Goal: Task Accomplishment & Management: Complete application form

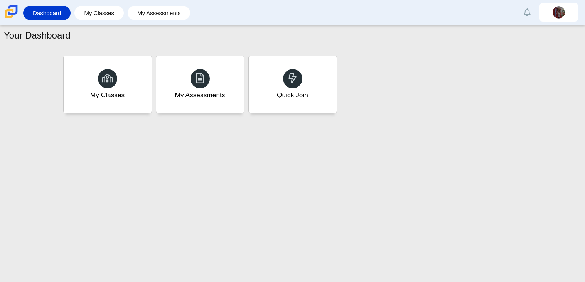
click at [289, 76] on use at bounding box center [293, 78] width 8 height 10
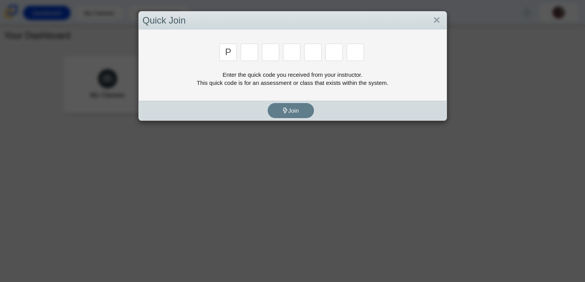
type input "p"
type input "2"
type input "p"
type input "b"
type input "t"
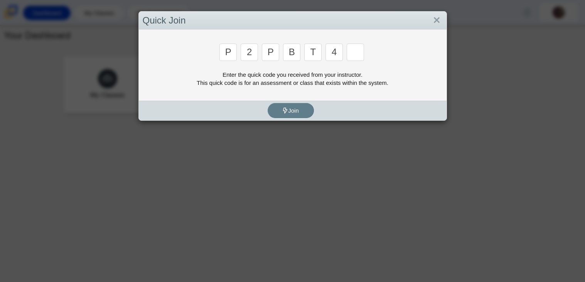
type input "4"
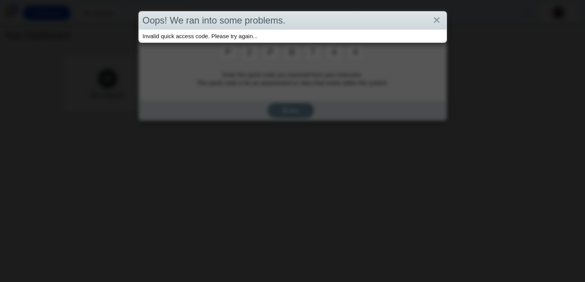
type input "4"
click at [334, 61] on div "Oops! We ran into some problems. Invalid quick access code. Please try again..." at bounding box center [292, 141] width 585 height 282
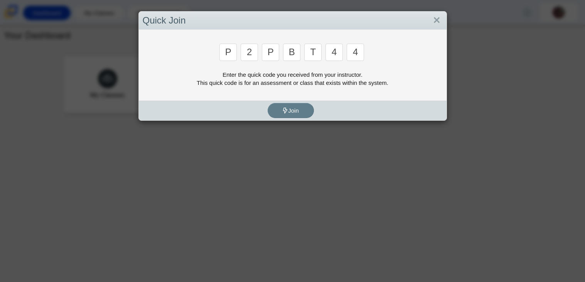
click at [357, 52] on input "4" at bounding box center [355, 52] width 17 height 17
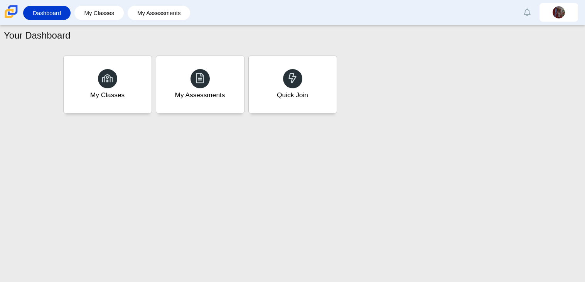
type input "9"
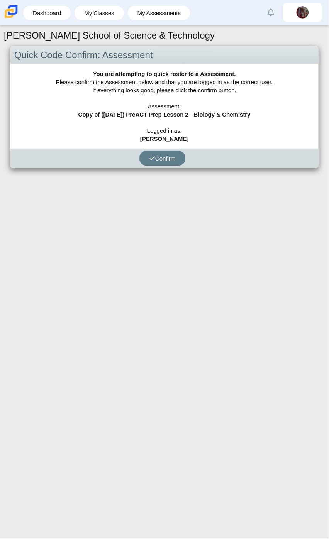
click at [196, 91] on div "You are attempting to quick roster to a Assessment. Please confirm the Assessme…" at bounding box center [164, 106] width 308 height 84
click at [328, 282] on div "[PERSON_NAME] School of Science & Technology Quick Code Confirm: Assessment You…" at bounding box center [164, 282] width 329 height 514
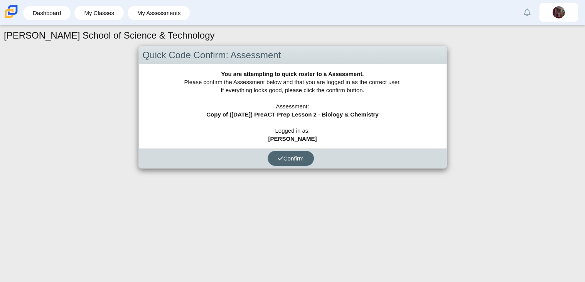
click at [279, 164] on button "Confirm" at bounding box center [291, 158] width 46 height 15
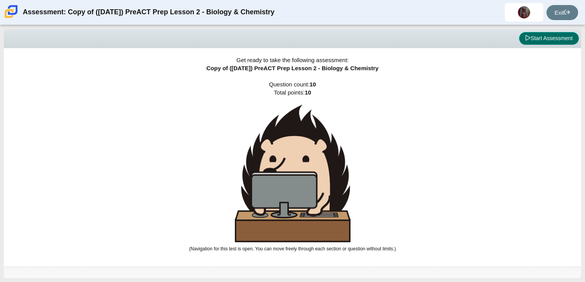
click at [536, 42] on button "Start Assessment" at bounding box center [549, 38] width 60 height 13
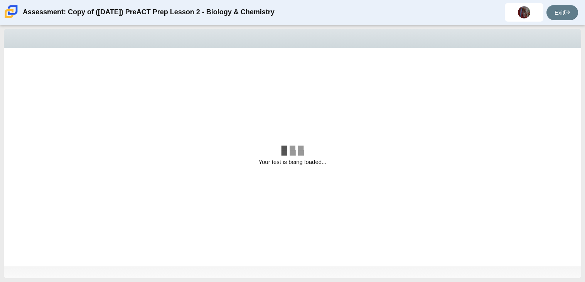
select select "88c27e0d-eae0-4ba9-ac20-9160ce6547ef"
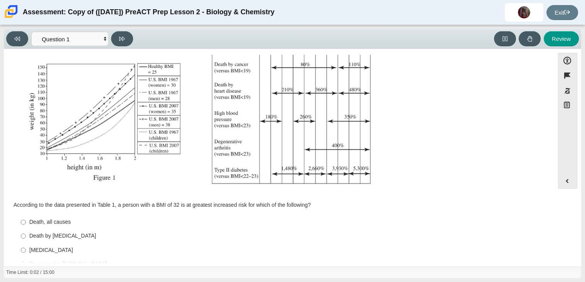
scroll to position [145, 0]
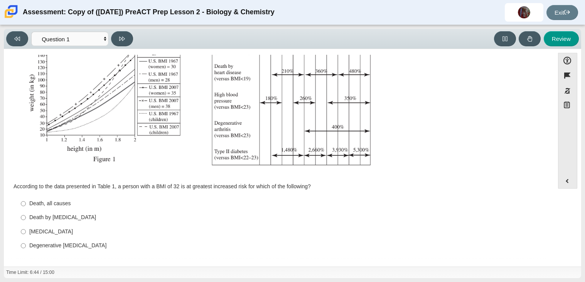
click at [56, 215] on div "Death by cancer" at bounding box center [285, 218] width 512 height 8
click at [26, 215] on input "Death by cancer Death by cancer" at bounding box center [23, 218] width 5 height 14
radio input "true"
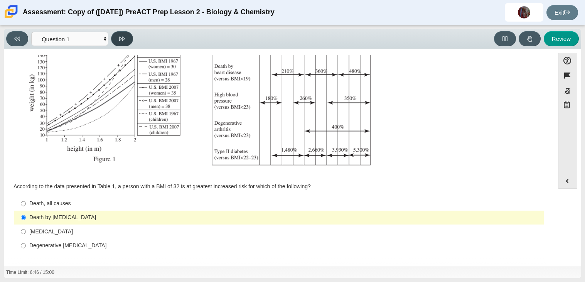
click at [130, 36] on button at bounding box center [122, 38] width 22 height 15
select select "f31ee183-ab53-48c9-9374-3a18949ab500"
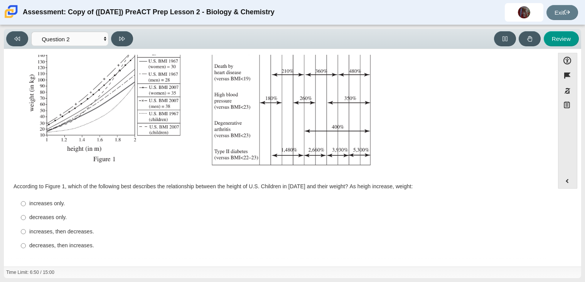
click at [45, 231] on div "increases, then decreases." at bounding box center [285, 232] width 512 height 8
click at [26, 231] on input "increases, then decreases. increases, then decreases." at bounding box center [23, 232] width 5 height 14
radio input "true"
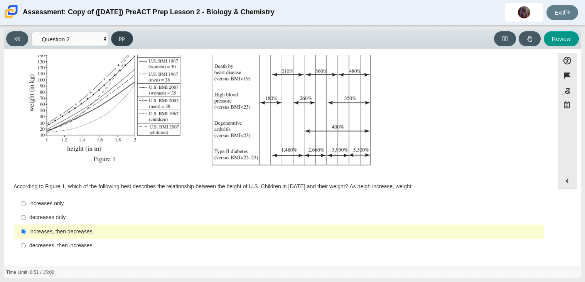
click at [121, 41] on icon at bounding box center [122, 39] width 6 height 6
select select "45e82964-709e-4180-9336-970e18221224"
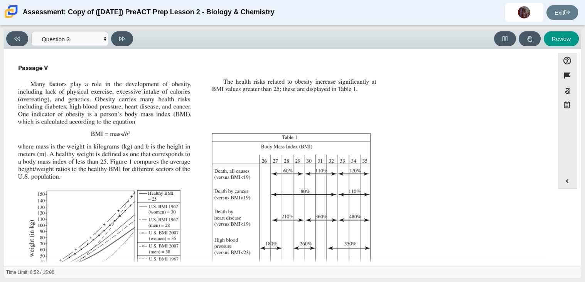
scroll to position [153, 0]
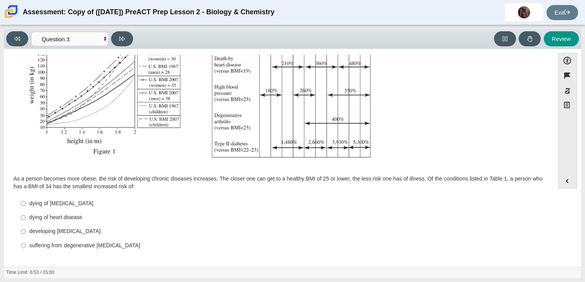
click at [15, 211] on label "dying of heart disease dying of heart disease" at bounding box center [279, 218] width 528 height 14
click at [21, 211] on input "dying of heart disease dying of heart disease" at bounding box center [23, 218] width 5 height 14
radio input "true"
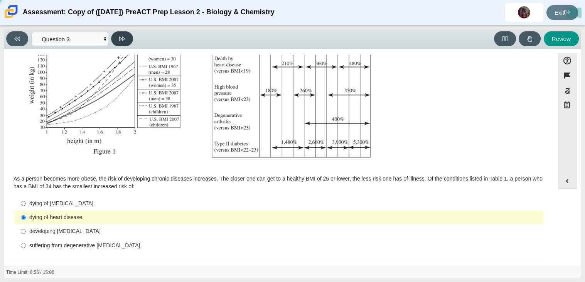
click at [122, 40] on icon at bounding box center [122, 39] width 6 height 6
select select "71dcacfe-cf8b-4cdc-be22-b82c8aec5da2"
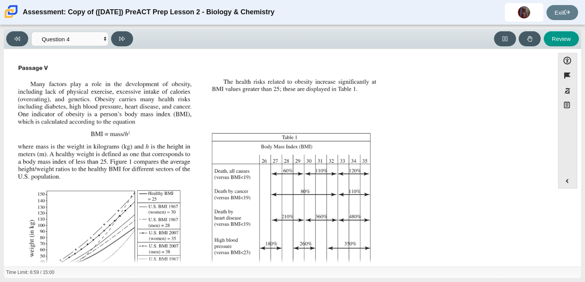
scroll to position [146, 0]
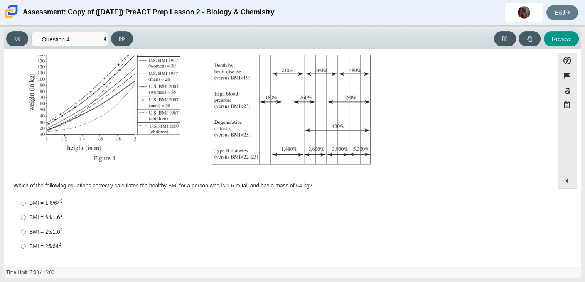
click at [51, 214] on div "BMI = 64/1.6 2" at bounding box center [285, 217] width 512 height 8
click at [26, 214] on input "BMI = 64/1.6 2 BMI = 64/1.62" at bounding box center [23, 217] width 5 height 14
radio input "true"
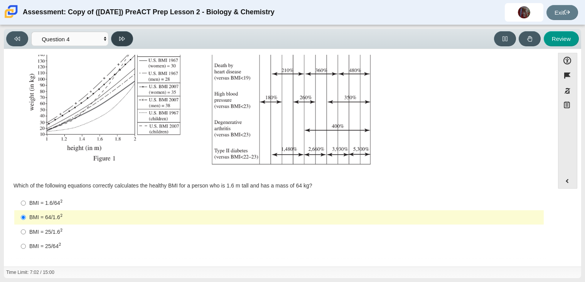
click at [125, 43] on button at bounding box center [122, 38] width 22 height 15
select select "c6558c8b-086a-4b4c-b582-9428309971ba"
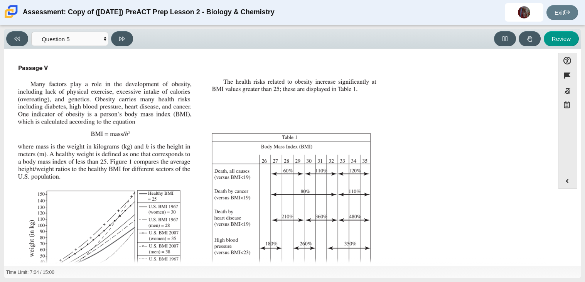
scroll to position [145, 0]
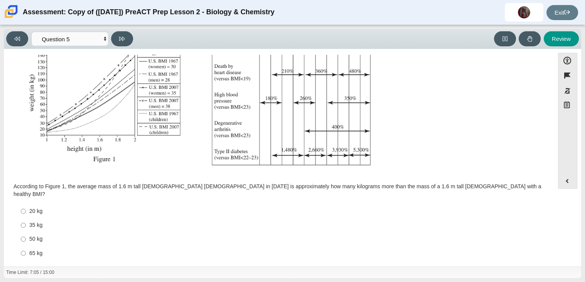
click at [27, 218] on label "35 kg 35 kg" at bounding box center [279, 225] width 528 height 14
click at [26, 218] on input "35 kg 35 kg" at bounding box center [23, 225] width 5 height 14
radio input "true"
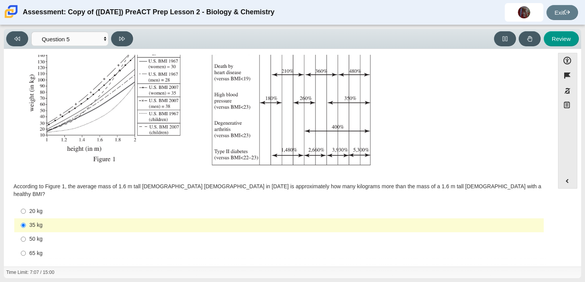
click at [125, 29] on div "Viewing Question 5 of 10 in Pacing Mode Questions Question 1 Question 2 Questio…" at bounding box center [292, 39] width 577 height 20
click at [123, 41] on button at bounding box center [122, 38] width 22 height 15
select select "74d98ab6-2529-481e-9250-4e9263ec31cd"
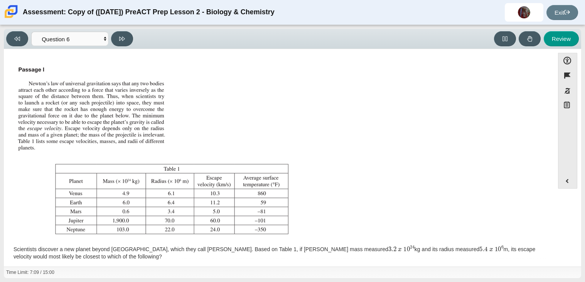
scroll to position [70, 0]
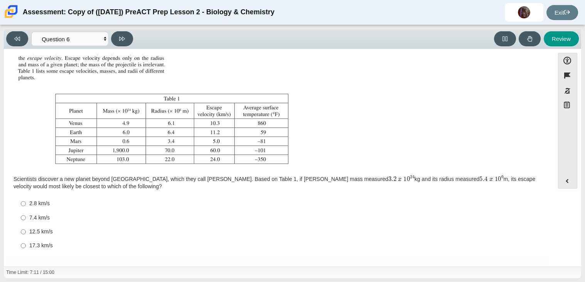
click at [29, 234] on div "12.5 km/s" at bounding box center [285, 232] width 512 height 8
click at [26, 234] on input "12.5 km/s 12.5 km/s" at bounding box center [23, 232] width 5 height 14
radio input "true"
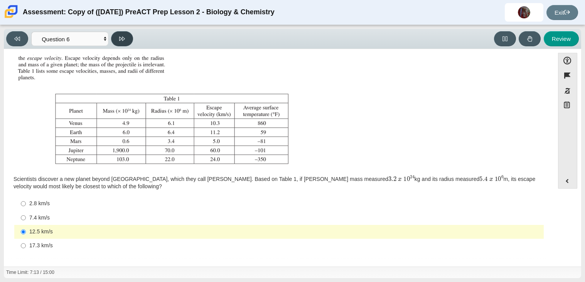
click at [123, 37] on icon at bounding box center [122, 39] width 6 height 4
select select "31694628-7769-4744-9964-d3ed6115c03c"
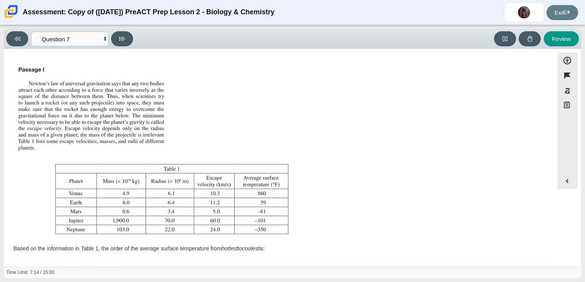
scroll to position [62, 0]
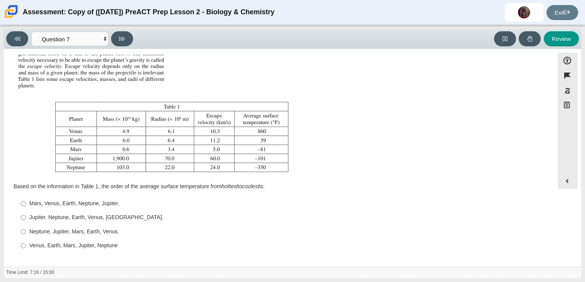
click at [55, 207] on label "Mars, Venus, Earth, Neptune, Jupiter. Mars, Venus, Earth, Neptune, Jupiter." at bounding box center [279, 204] width 528 height 14
click at [26, 207] on input "Mars, Venus, Earth, Neptune, Jupiter. Mars, Venus, Earth, Neptune, Jupiter." at bounding box center [23, 204] width 5 height 14
radio input "true"
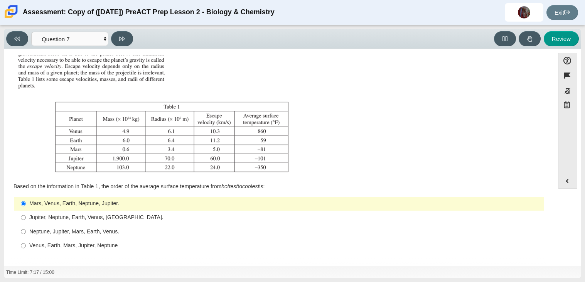
click at [128, 30] on div "Viewing Question 7 of 10 in Pacing Mode Questions Question 1 Question 2 Questio…" at bounding box center [292, 39] width 577 height 20
click at [127, 36] on button at bounding box center [122, 38] width 22 height 15
select select "02960795-9514-4c41-985f-77b6951c8514"
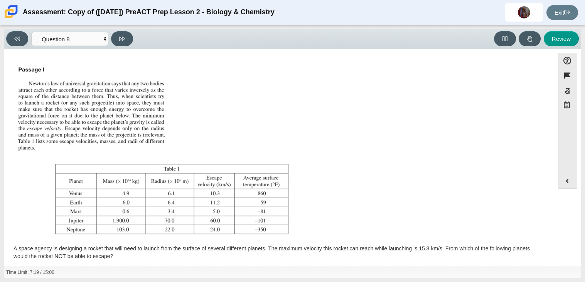
scroll to position [70, 0]
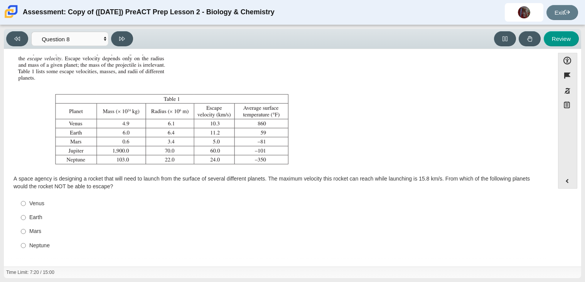
click at [25, 215] on label "Earth Earth" at bounding box center [279, 218] width 528 height 14
click at [25, 215] on input "Earth Earth" at bounding box center [23, 218] width 5 height 14
radio input "true"
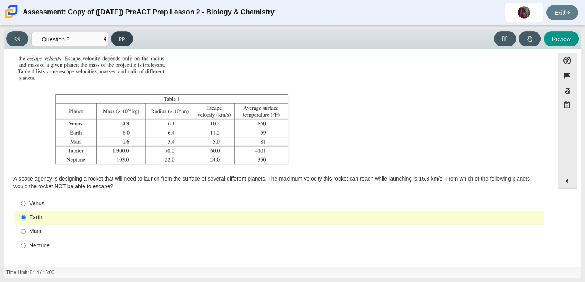
click at [122, 37] on icon at bounding box center [122, 39] width 6 height 6
select select "ef19177f-9eb9-441f-a0b9-65cd4e602bb5"
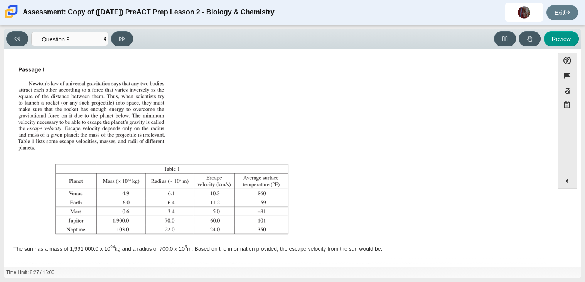
scroll to position [62, 0]
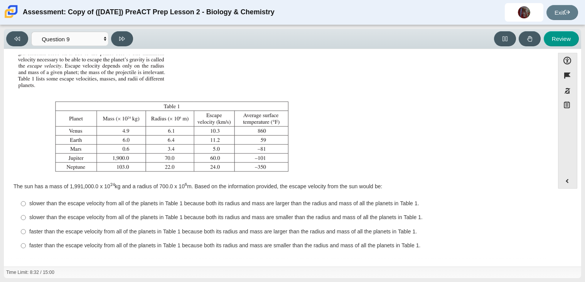
click at [35, 214] on div "slower than the escape velocity from all of the planets in Table 1 because both…" at bounding box center [285, 218] width 512 height 8
click at [26, 213] on input "slower than the escape velocity from all of the planets in Table 1 because both…" at bounding box center [23, 218] width 5 height 14
radio input "true"
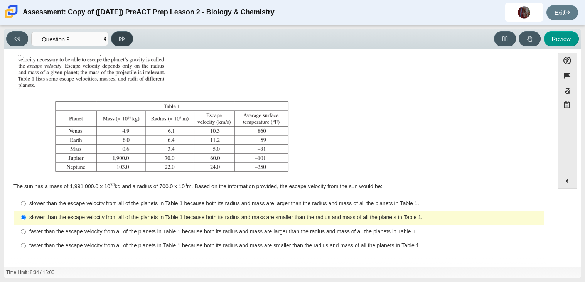
click at [125, 33] on button at bounding box center [122, 38] width 22 height 15
select select "b9bf8baa-c570-4e7d-b5c0-da6c71b27e9c"
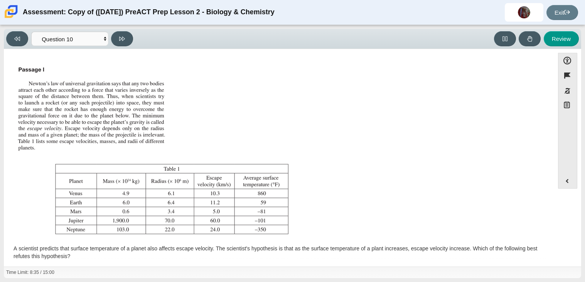
scroll to position [70, 0]
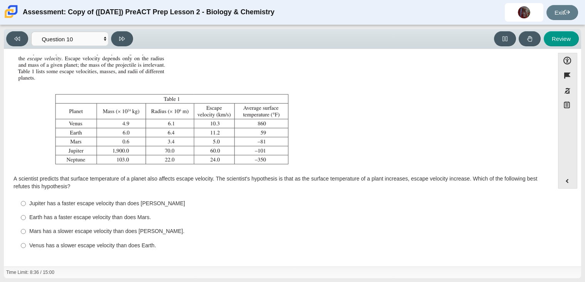
click at [95, 208] on label "Jupiter has a faster escape velocity than does Neptune Jupiter has a faster esc…" at bounding box center [279, 203] width 528 height 14
click at [26, 208] on input "Jupiter has a faster escape velocity than does Neptune Jupiter has a faster esc…" at bounding box center [23, 203] width 5 height 14
radio input "true"
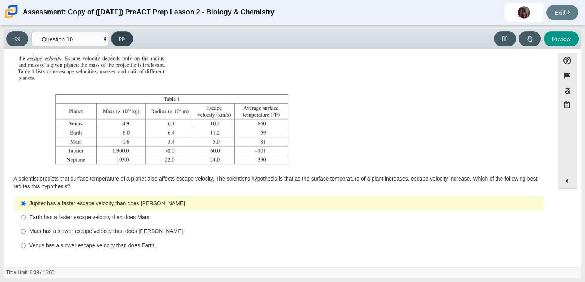
click at [129, 37] on button at bounding box center [122, 38] width 22 height 15
select select "review"
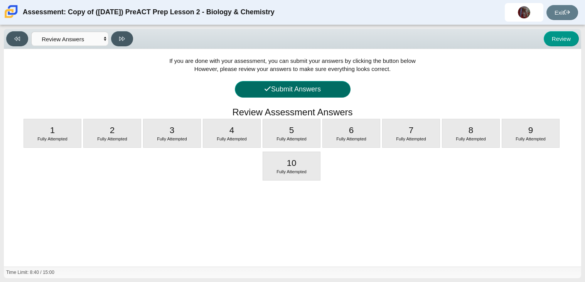
click at [307, 90] on button "Submit Answers" at bounding box center [293, 89] width 116 height 17
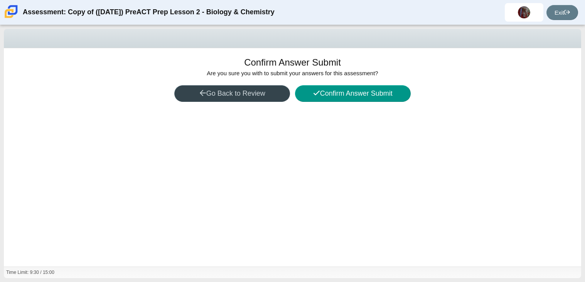
click at [273, 94] on button "Go Back to Review" at bounding box center [232, 93] width 116 height 17
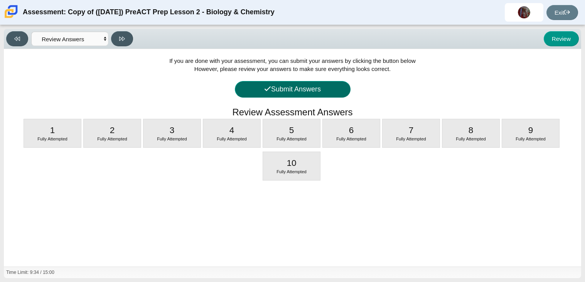
click at [298, 86] on button "Submit Answers" at bounding box center [293, 89] width 116 height 17
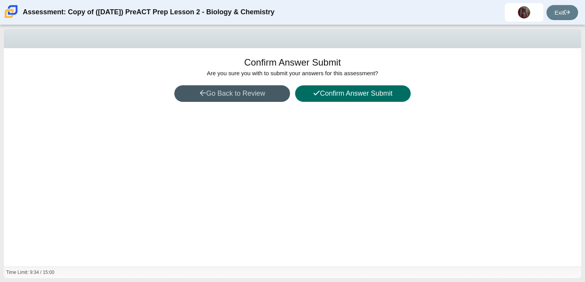
click at [329, 96] on button "Confirm Answer Submit" at bounding box center [353, 93] width 116 height 17
